Goal: Information Seeking & Learning: Compare options

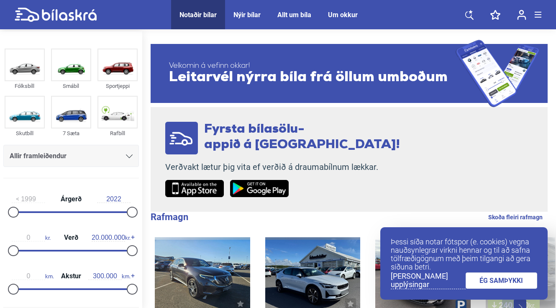
scroll to position [44, 0]
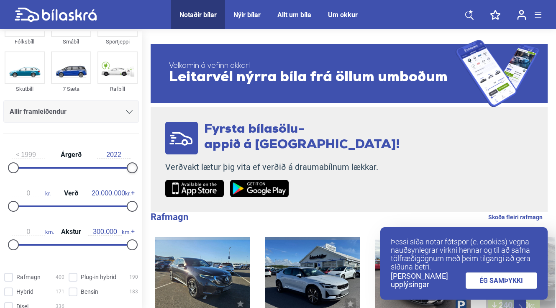
click at [127, 169] on div at bounding box center [132, 167] width 11 height 11
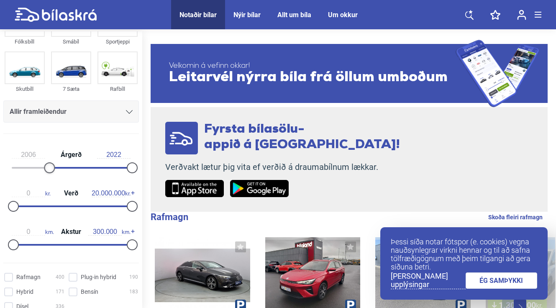
type input "2005"
drag, startPoint x: 11, startPoint y: 168, endPoint x: 43, endPoint y: 171, distance: 32.0
click at [43, 171] on div at bounding box center [44, 167] width 11 height 11
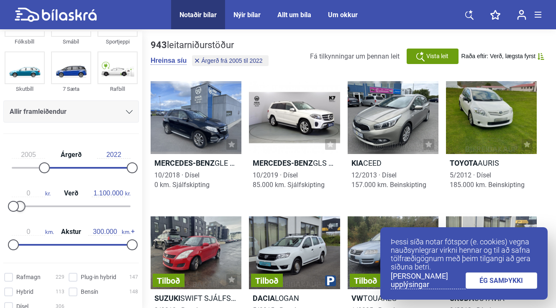
type input "1.000.000"
click at [18, 207] on div at bounding box center [13, 206] width 11 height 11
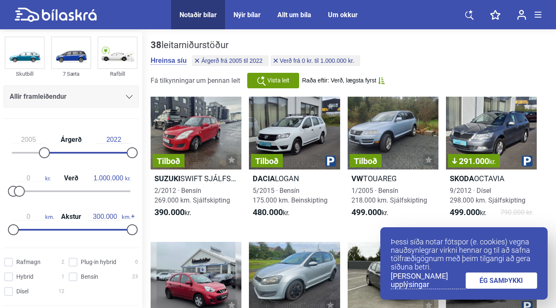
scroll to position [61, 0]
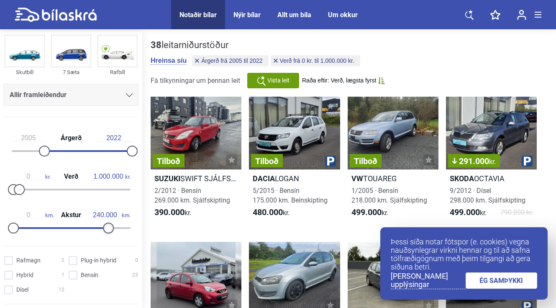
type input "250.000"
drag, startPoint x: 130, startPoint y: 227, endPoint x: 107, endPoint y: 230, distance: 22.8
click at [108, 230] on div at bounding box center [112, 228] width 11 height 11
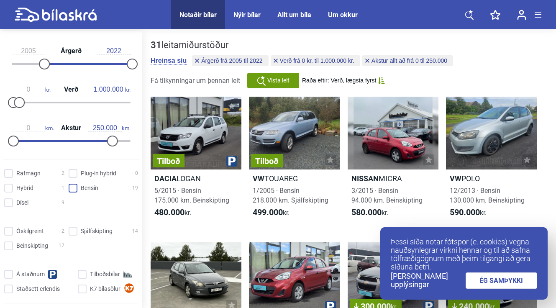
scroll to position [150, 0]
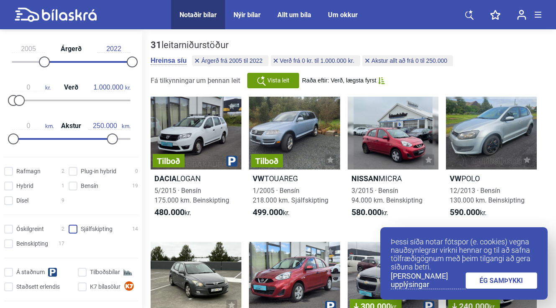
click at [71, 231] on input "Sjálfskipting 14" at bounding box center [104, 229] width 69 height 9
checkbox input "true"
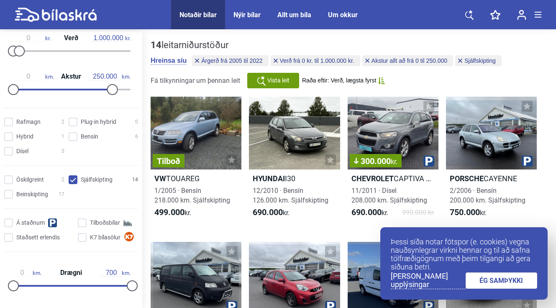
scroll to position [136, 0]
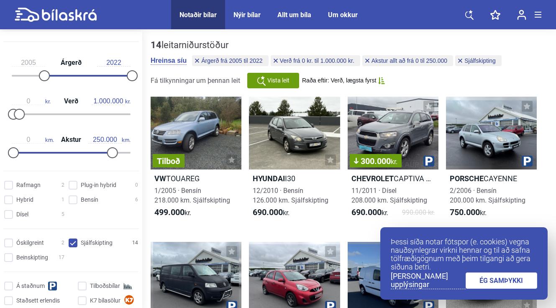
click at [486, 277] on link "ÉG SAMÞYKKI" at bounding box center [502, 280] width 72 height 16
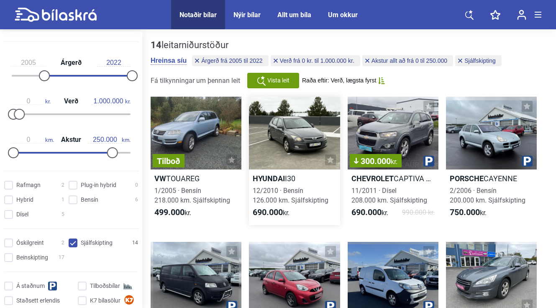
click at [288, 128] on div at bounding box center [294, 133] width 91 height 73
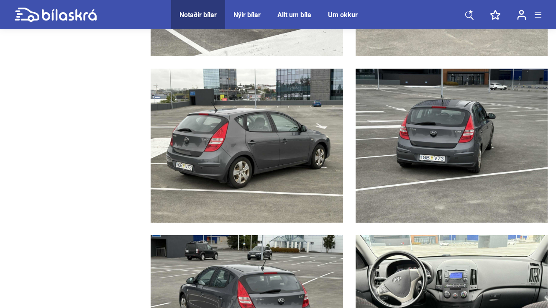
scroll to position [794, 0]
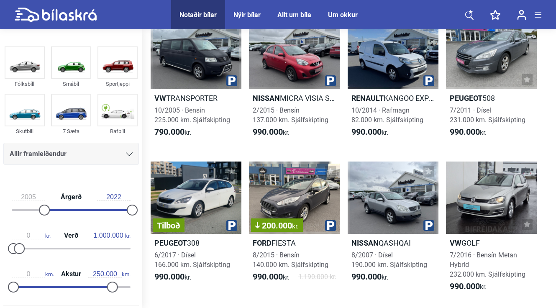
scroll to position [223, 0]
